Goal: Task Accomplishment & Management: Use online tool/utility

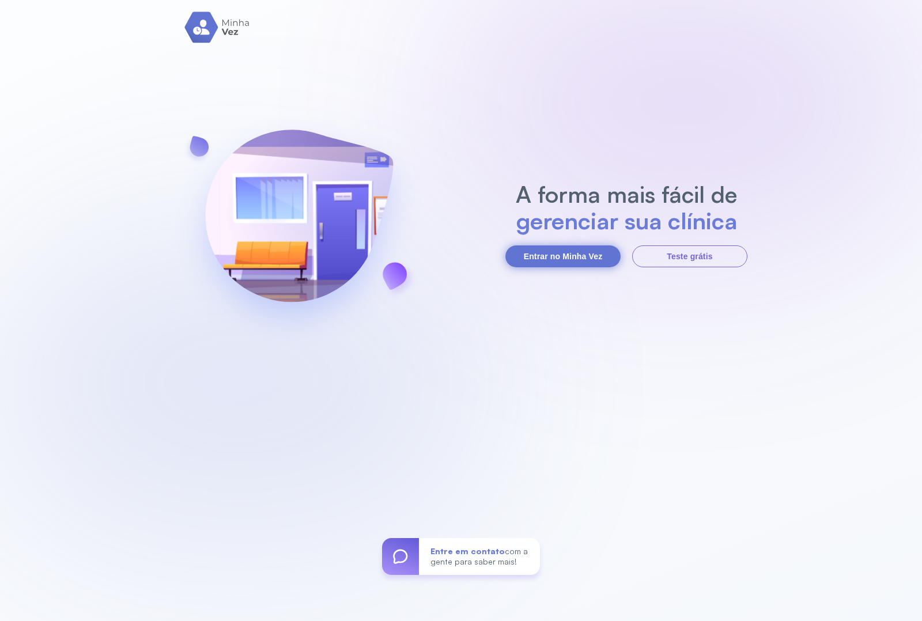
click at [523, 260] on button "Entrar no Minha Vez" at bounding box center [562, 256] width 115 height 22
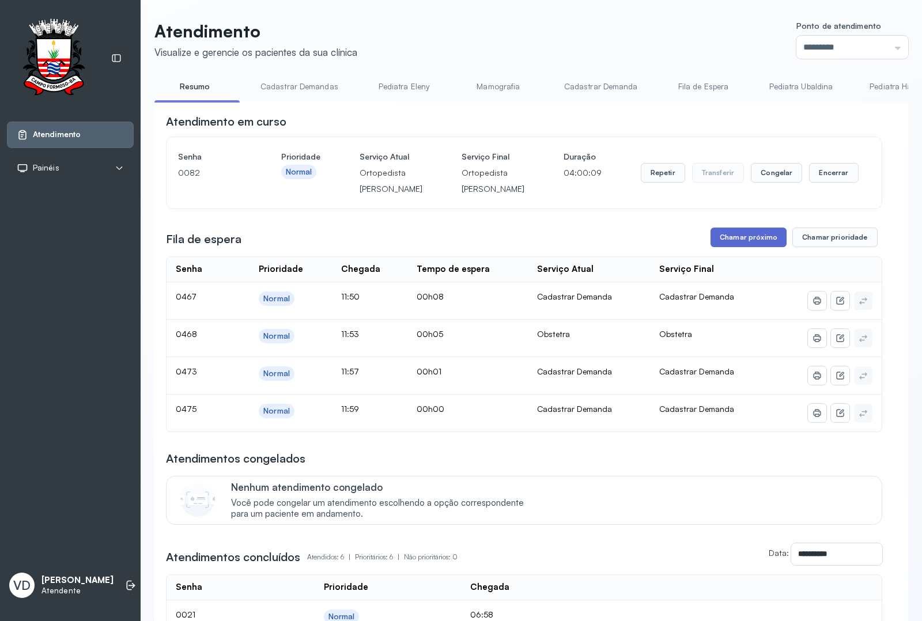
click at [719, 247] on button "Chamar próximo" at bounding box center [749, 238] width 76 height 20
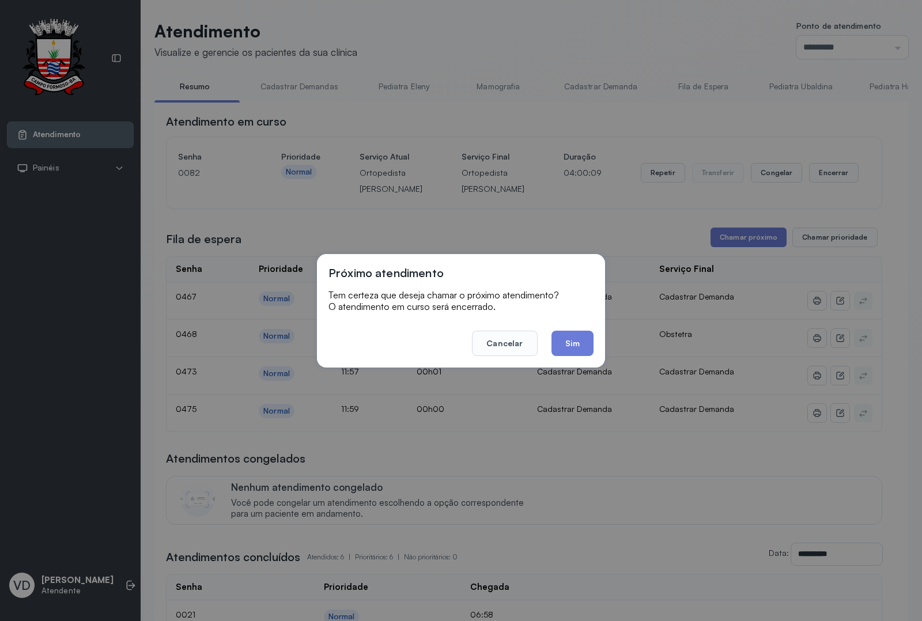
click at [569, 329] on footer "Cancelar Sim" at bounding box center [460, 335] width 265 height 41
click at [568, 346] on button "Sim" at bounding box center [572, 343] width 42 height 25
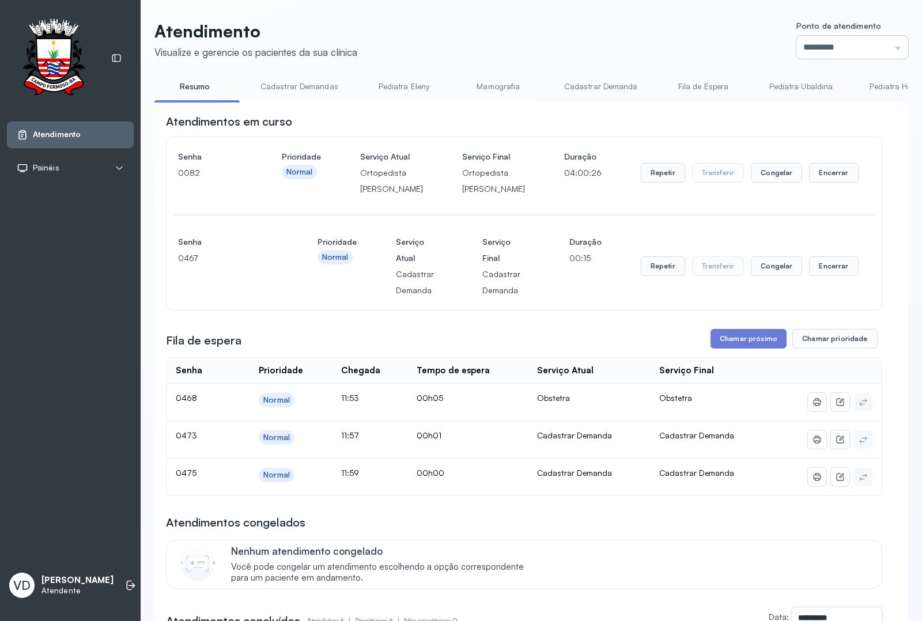
click at [890, 45] on input "*********" at bounding box center [852, 47] width 112 height 23
type input "*********"
click at [793, 169] on div "Atendimento Visualize e gerencie os pacientes da sua clínica Ponto de atendimen…" at bounding box center [531, 479] width 754 height 917
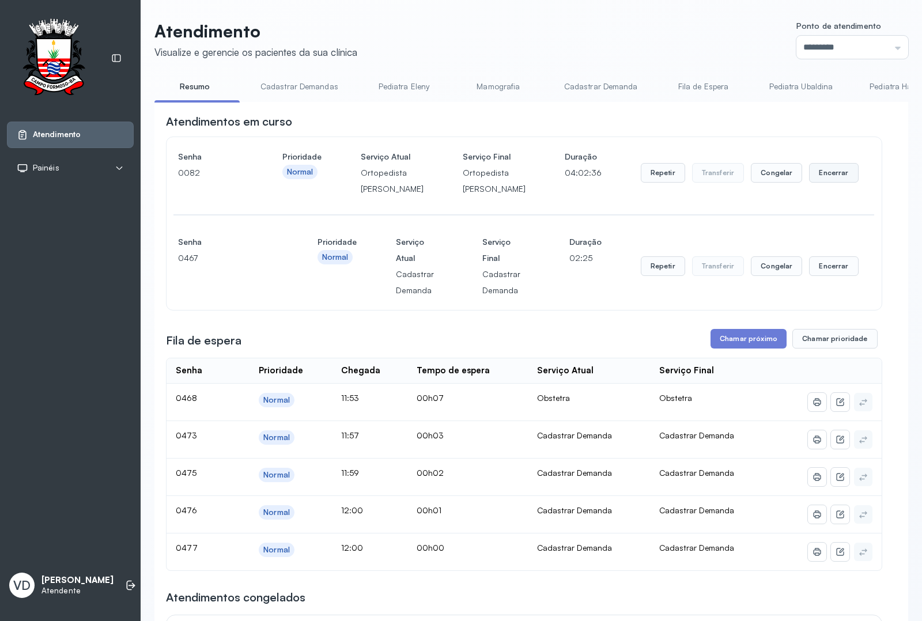
click at [809, 179] on button "Encerrar" at bounding box center [833, 173] width 49 height 20
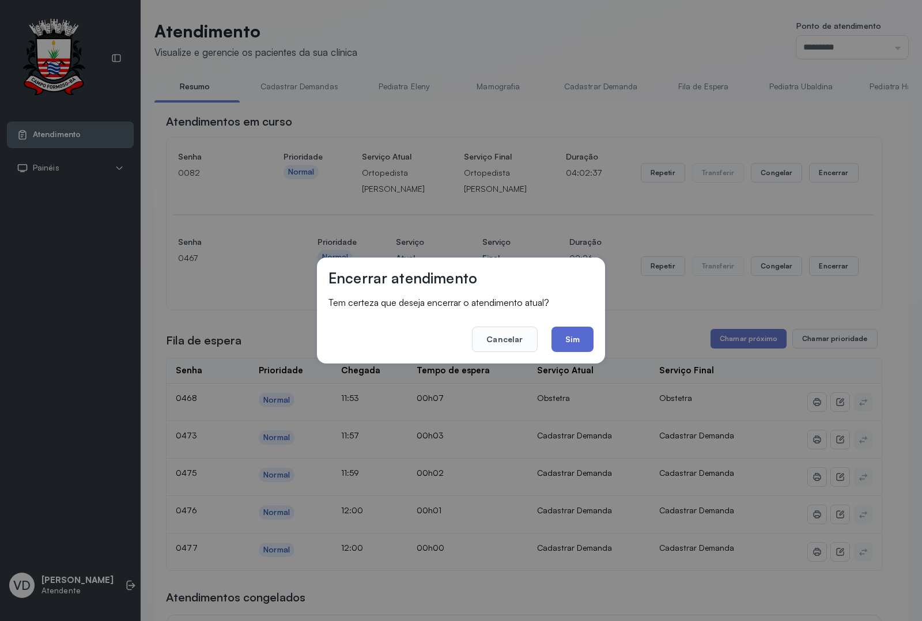
click at [575, 338] on button "Sim" at bounding box center [572, 339] width 42 height 25
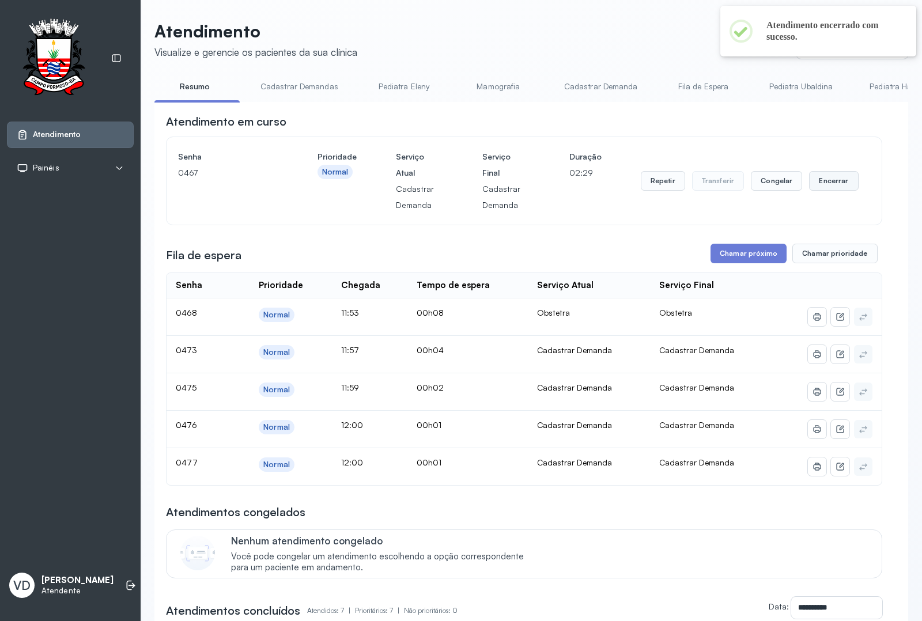
click at [825, 187] on button "Encerrar" at bounding box center [833, 181] width 49 height 20
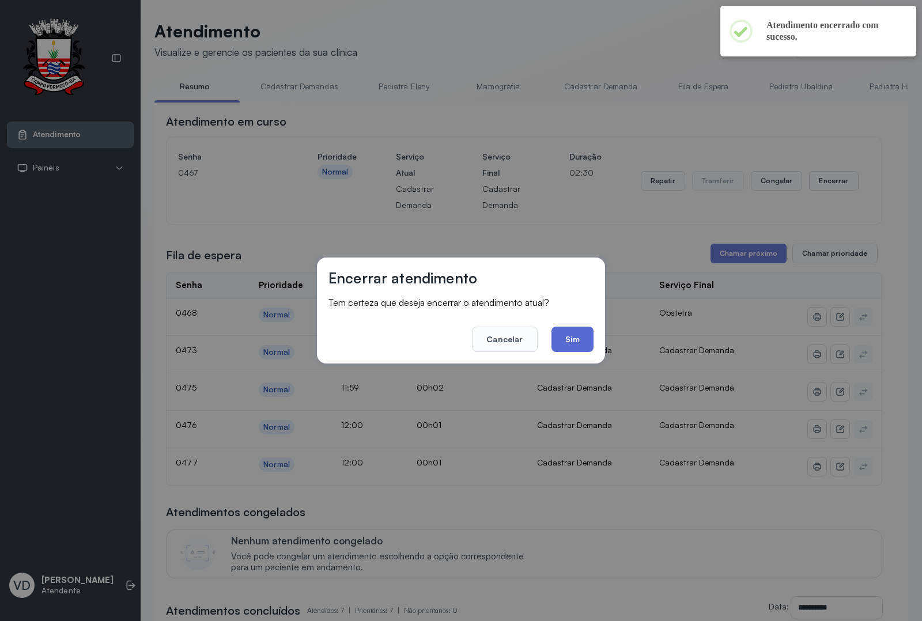
click at [564, 337] on button "Sim" at bounding box center [572, 339] width 42 height 25
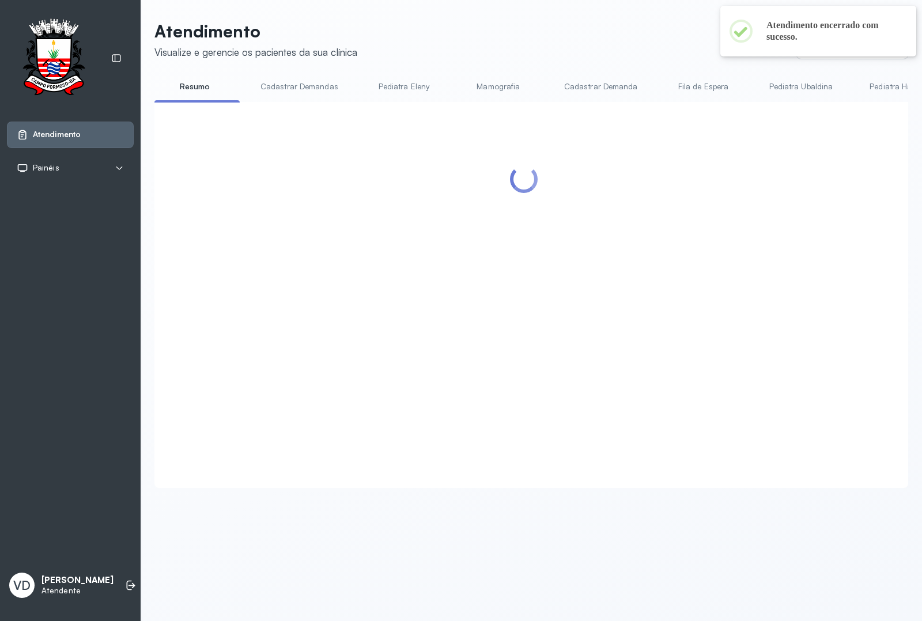
click at [735, 260] on div at bounding box center [524, 281] width 716 height 335
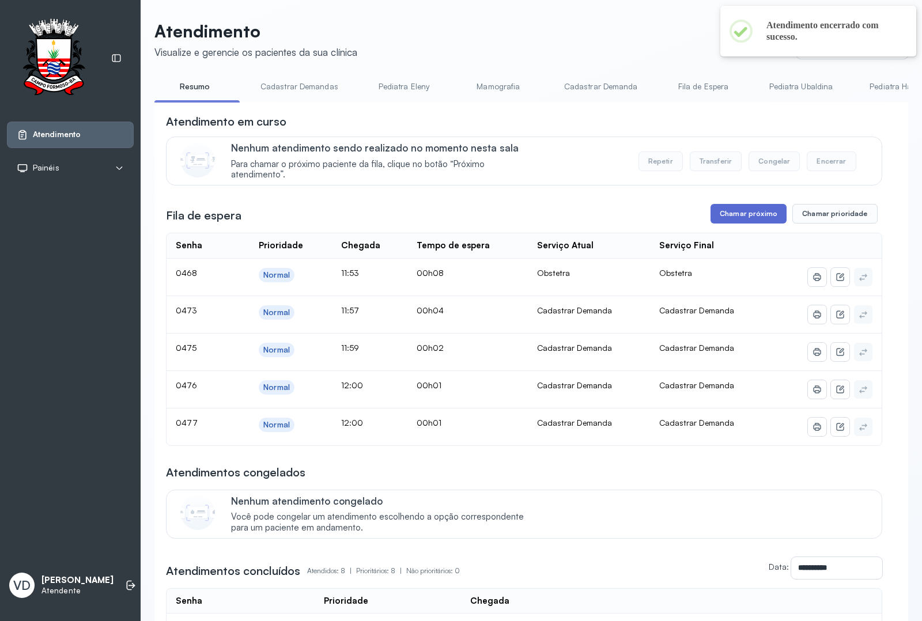
click at [732, 219] on button "Chamar próximo" at bounding box center [749, 214] width 76 height 20
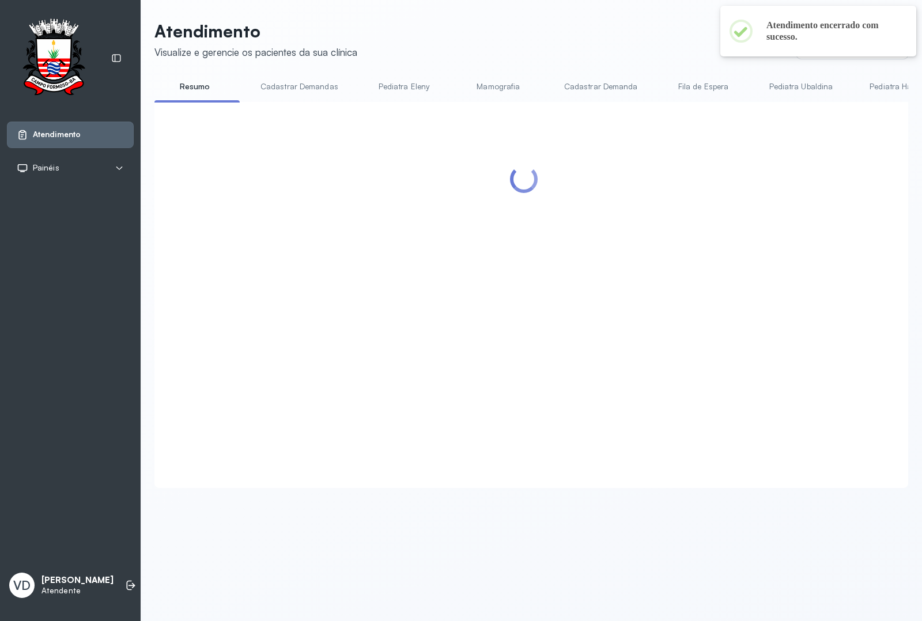
click at [586, 337] on div at bounding box center [524, 281] width 716 height 335
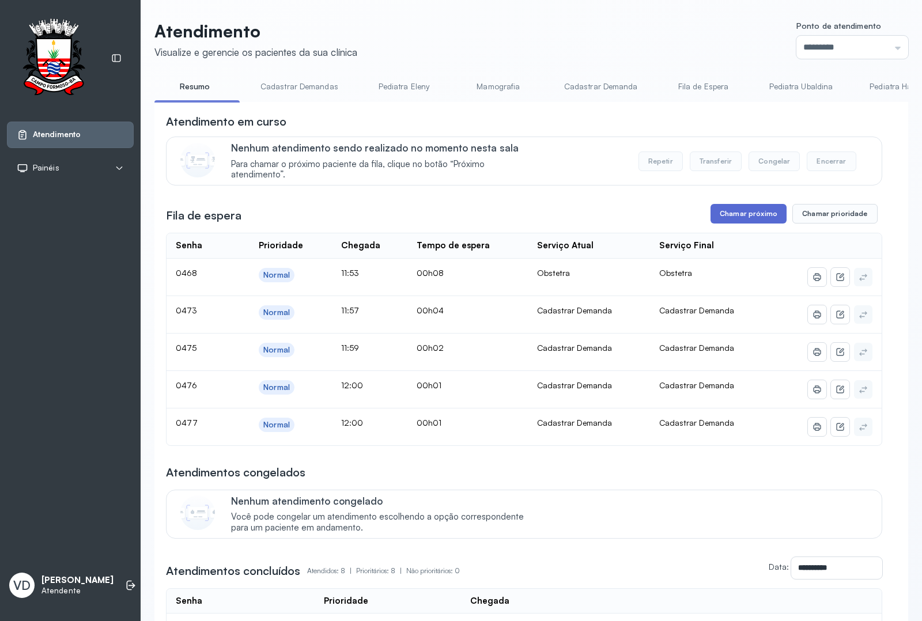
click at [748, 222] on button "Chamar próximo" at bounding box center [749, 214] width 76 height 20
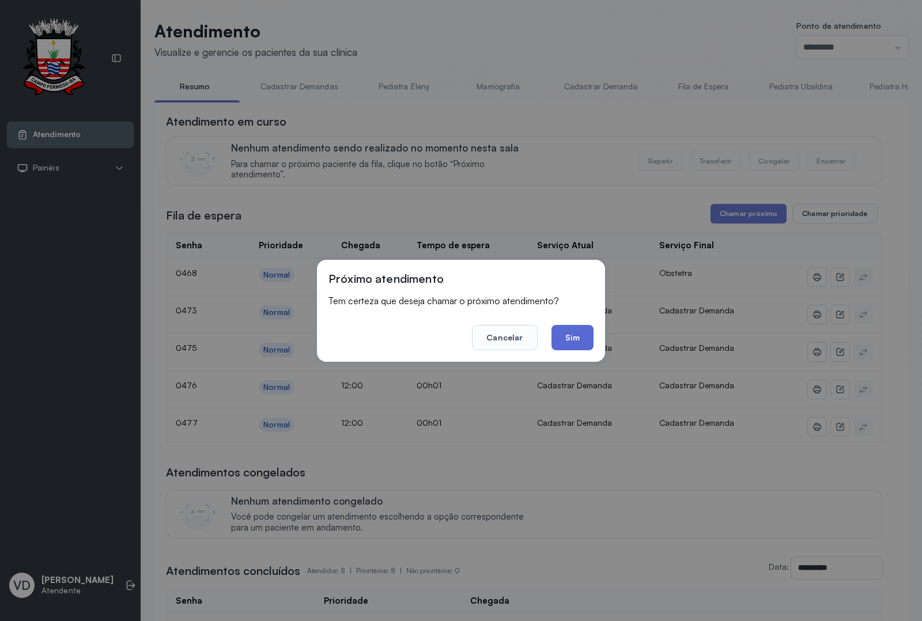
click at [580, 333] on button "Sim" at bounding box center [572, 337] width 42 height 25
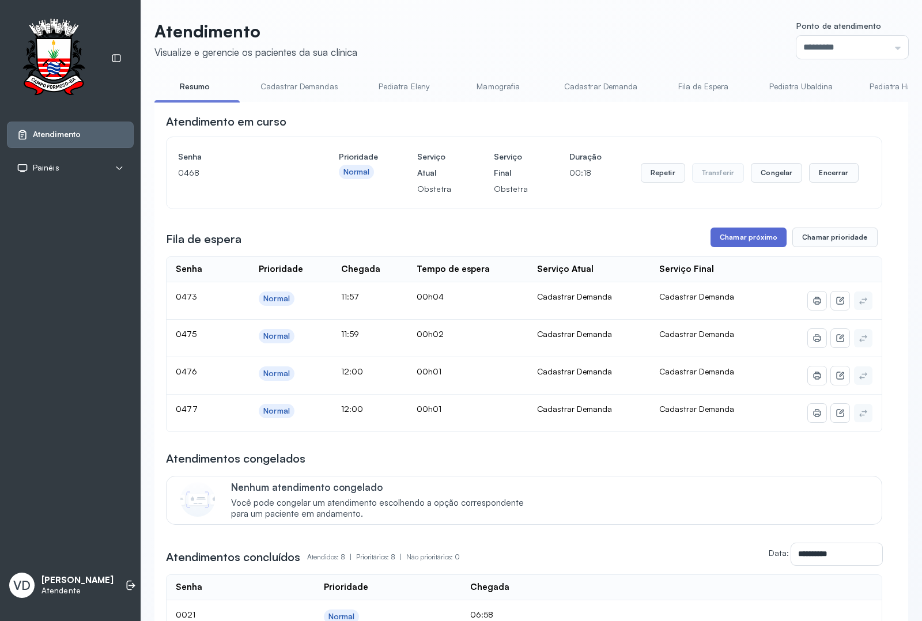
click at [759, 245] on button "Chamar próximo" at bounding box center [749, 238] width 76 height 20
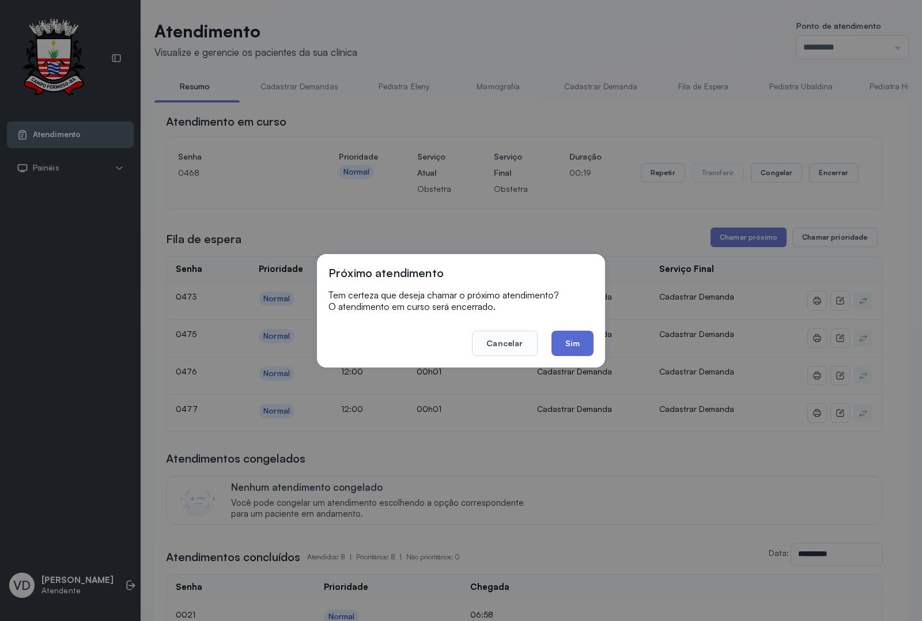
click at [575, 334] on button "Sim" at bounding box center [572, 343] width 42 height 25
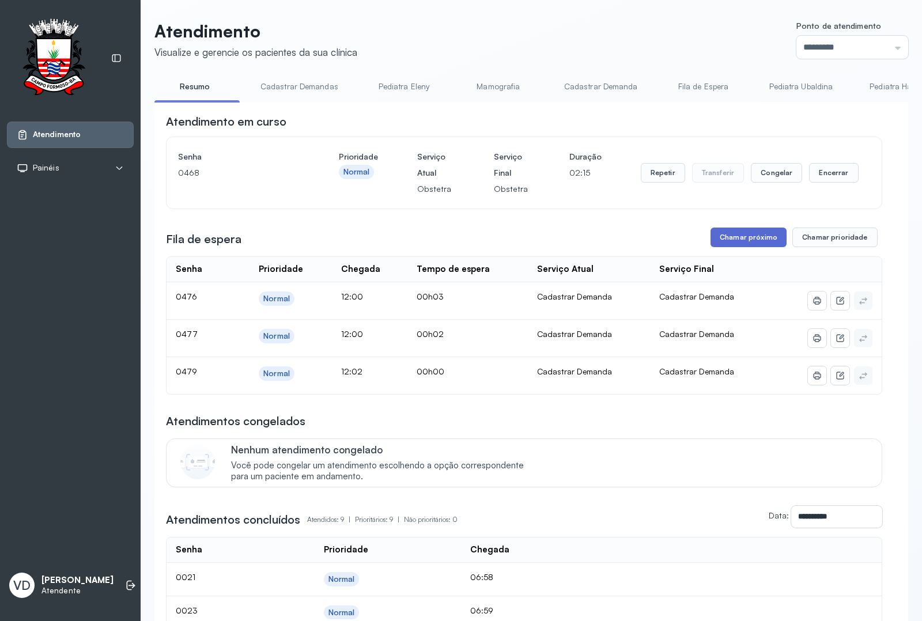
click at [725, 243] on button "Chamar próximo" at bounding box center [749, 238] width 76 height 20
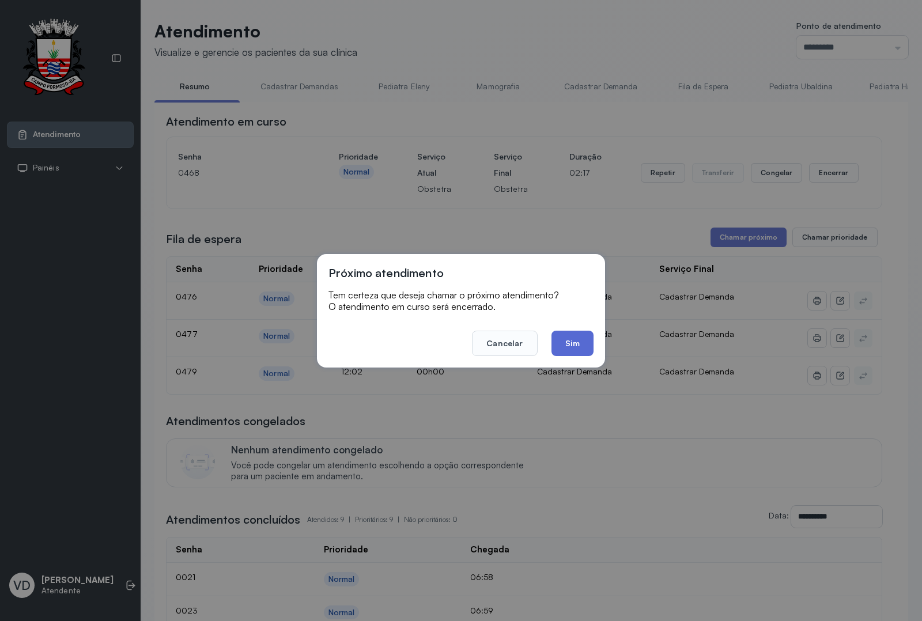
click at [570, 346] on button "Sim" at bounding box center [572, 343] width 42 height 25
